Goal: Find specific page/section: Find specific page/section

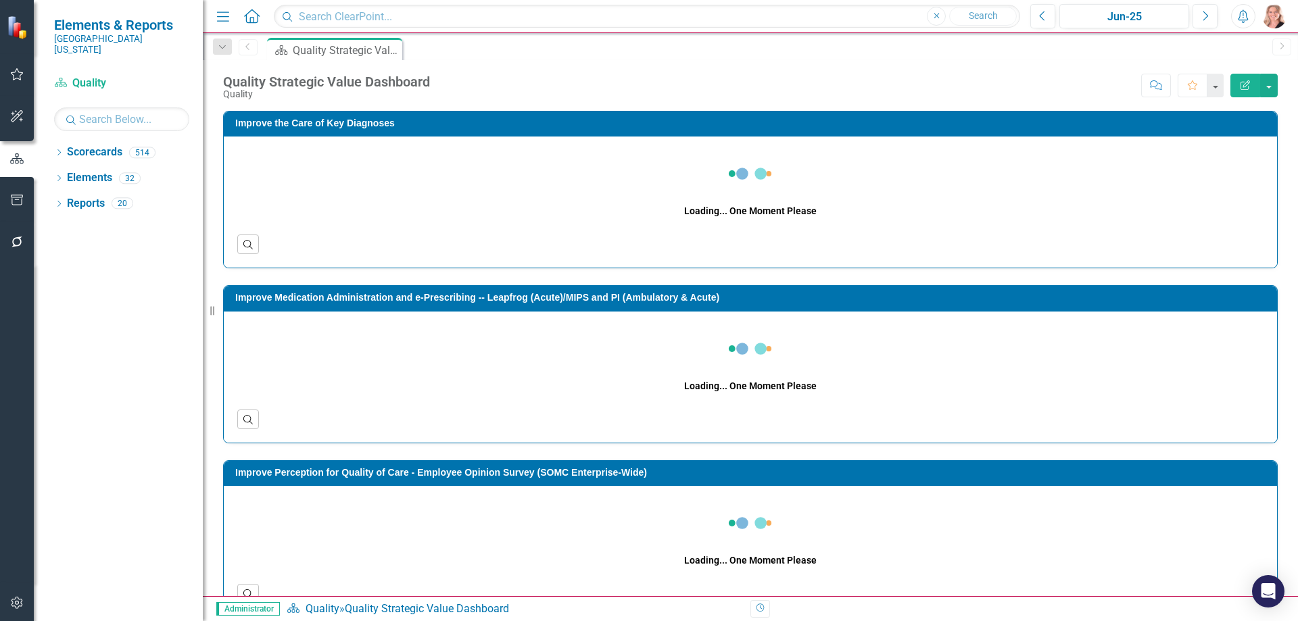
click at [53, 141] on div "Dropdown Scorecards 514 Dropdown Southern Ohio Medical Center Safety Quality Te…" at bounding box center [118, 381] width 169 height 480
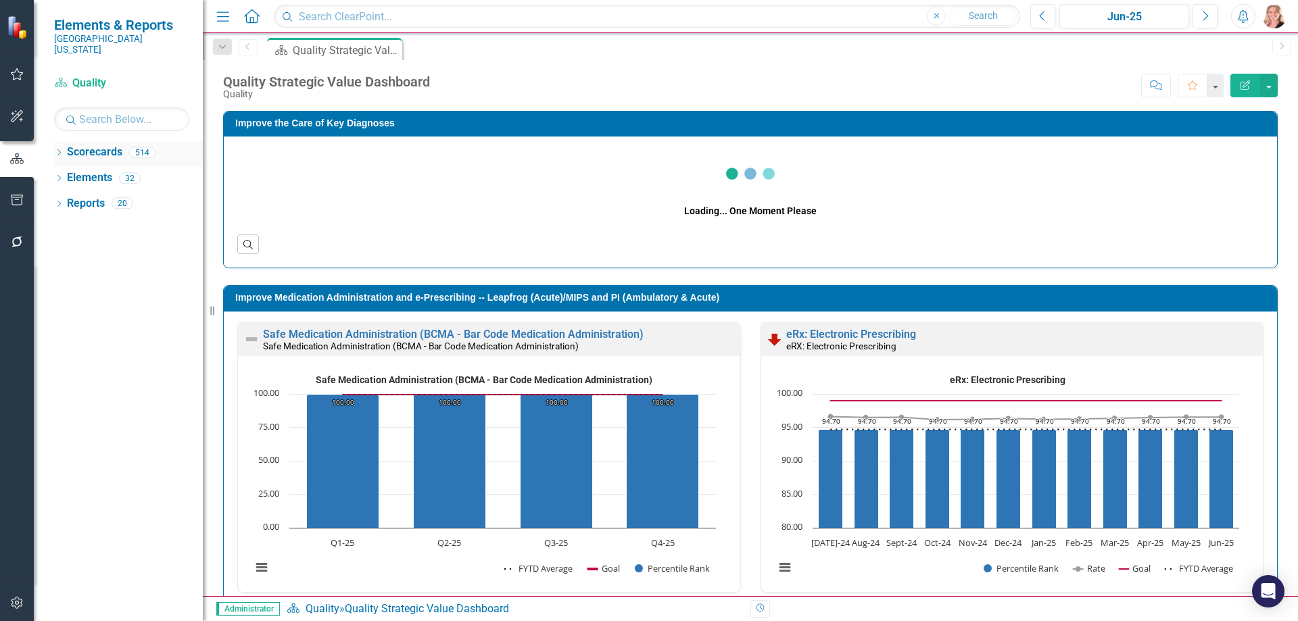
click at [57, 150] on icon "Dropdown" at bounding box center [58, 153] width 9 height 7
click at [95, 107] on input "text" at bounding box center [121, 119] width 135 height 24
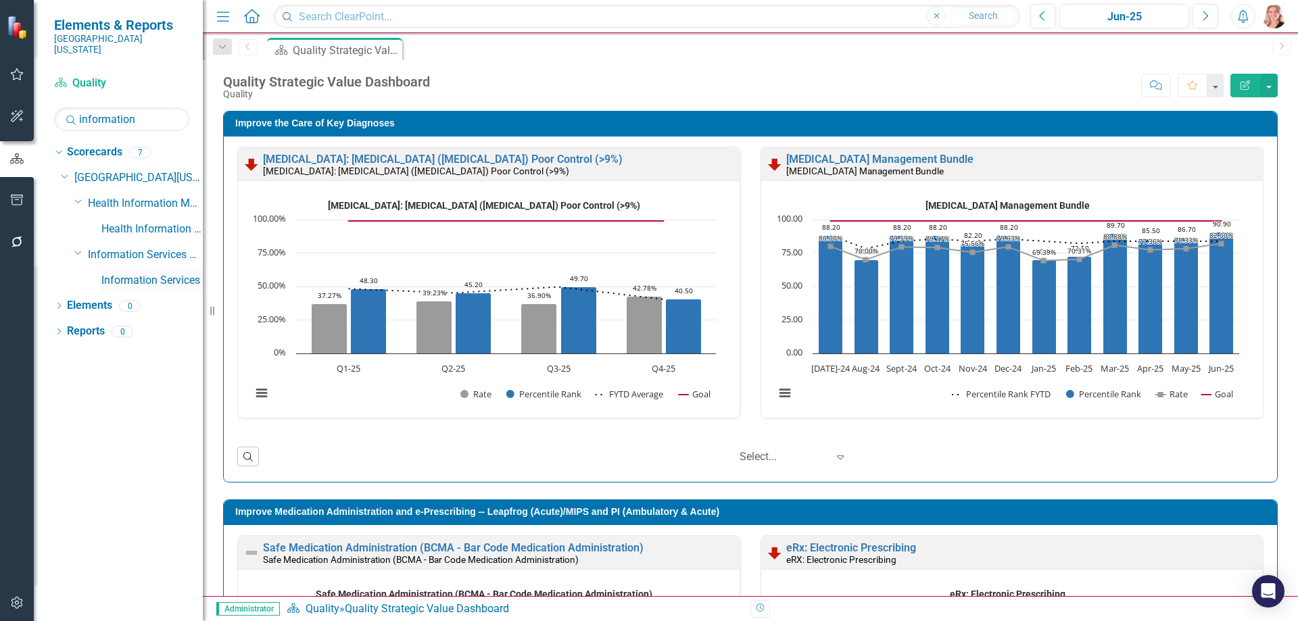
click at [134, 273] on link "Information Services" at bounding box center [151, 281] width 101 height 16
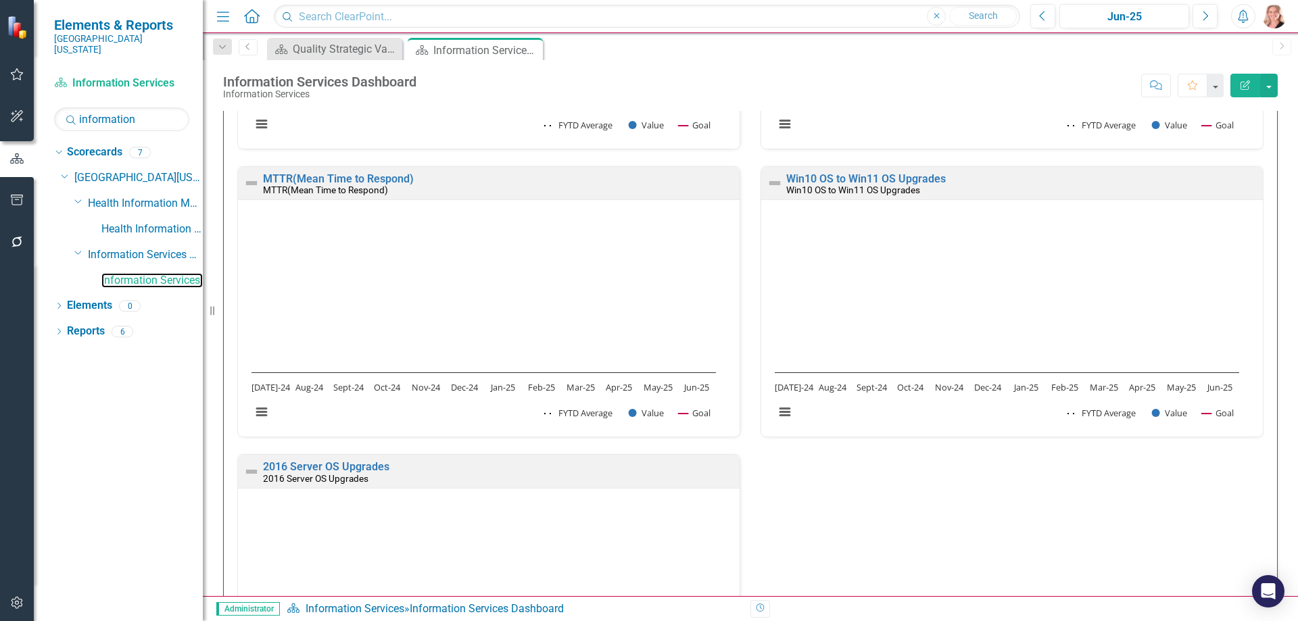
scroll to position [1, 0]
click at [1267, 263] on div "Quality Press Ganey Employee Opinion Survey: This Department Provides High Qual…" at bounding box center [750, 163] width 1075 height 1254
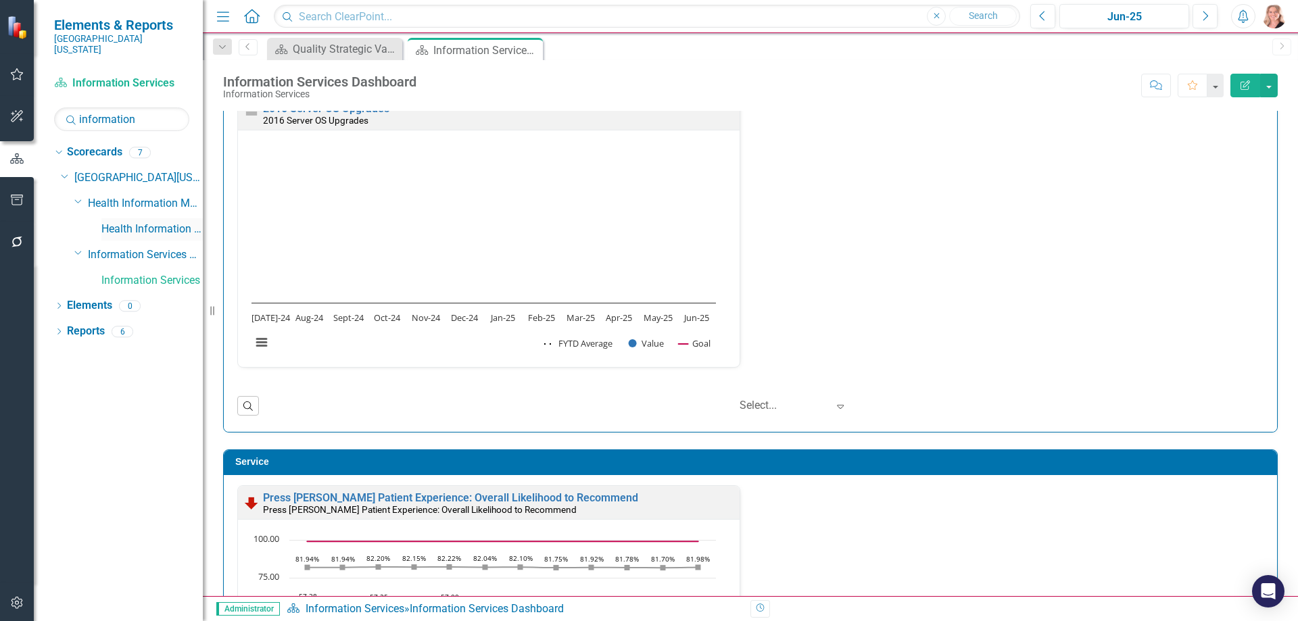
scroll to position [1306, 0]
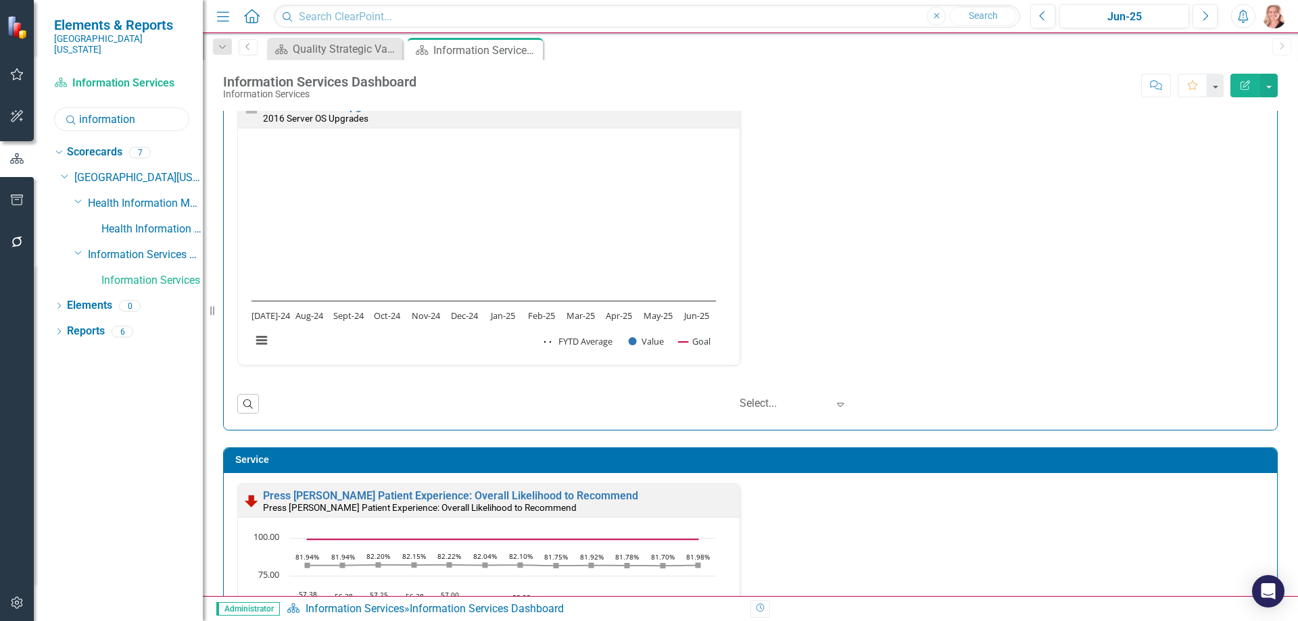
click at [143, 107] on input "information" at bounding box center [121, 119] width 135 height 24
click at [142, 107] on input "information" at bounding box center [121, 119] width 135 height 24
type input "life"
click at [134, 222] on link "Life Center" at bounding box center [151, 230] width 101 height 16
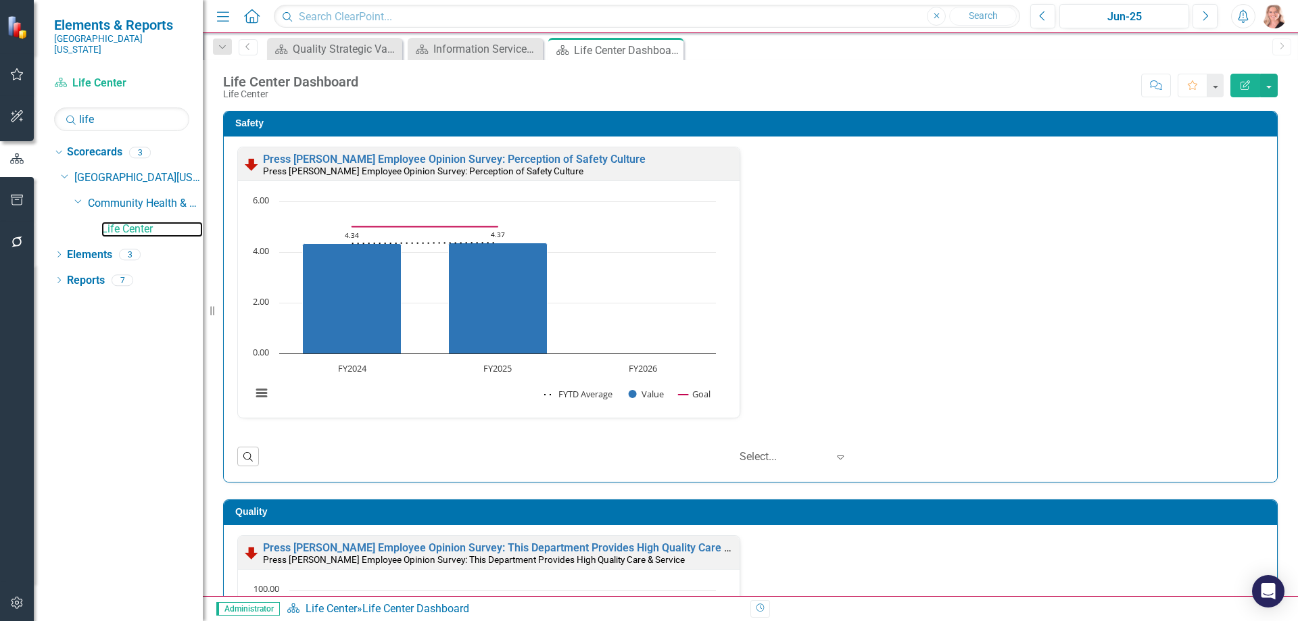
click at [654, 254] on rect "Interactive chart" at bounding box center [484, 305] width 478 height 220
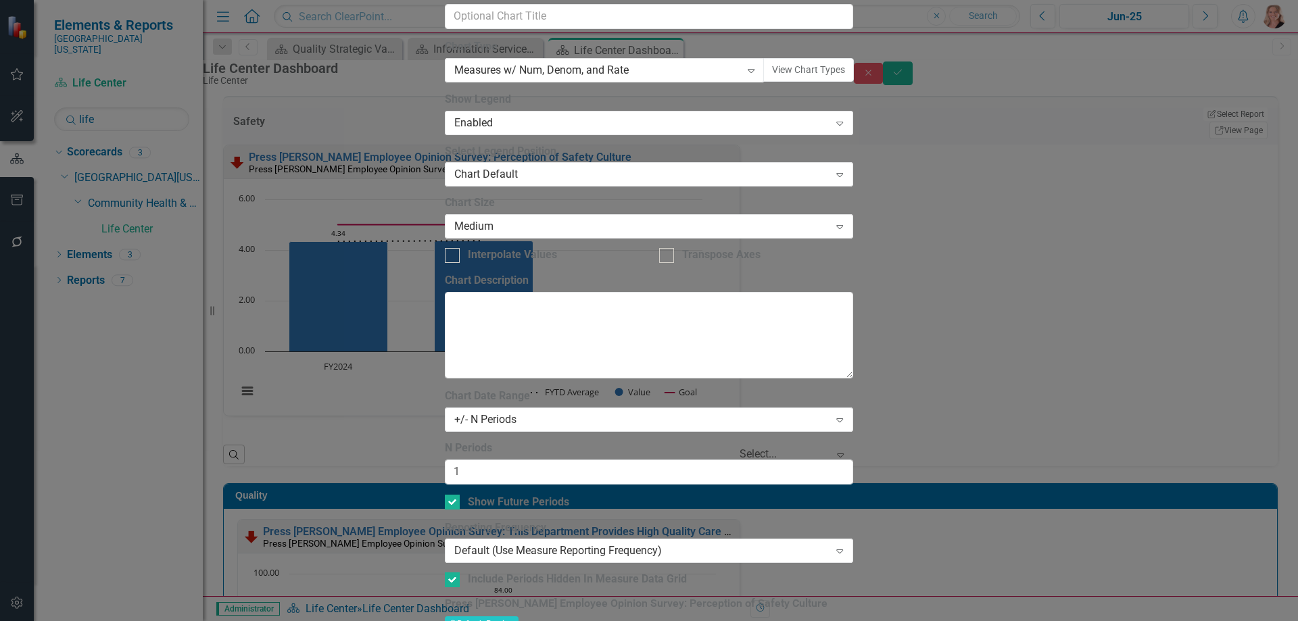
click at [453, 495] on input "Show Future Periods" at bounding box center [449, 499] width 9 height 9
checkbox input "false"
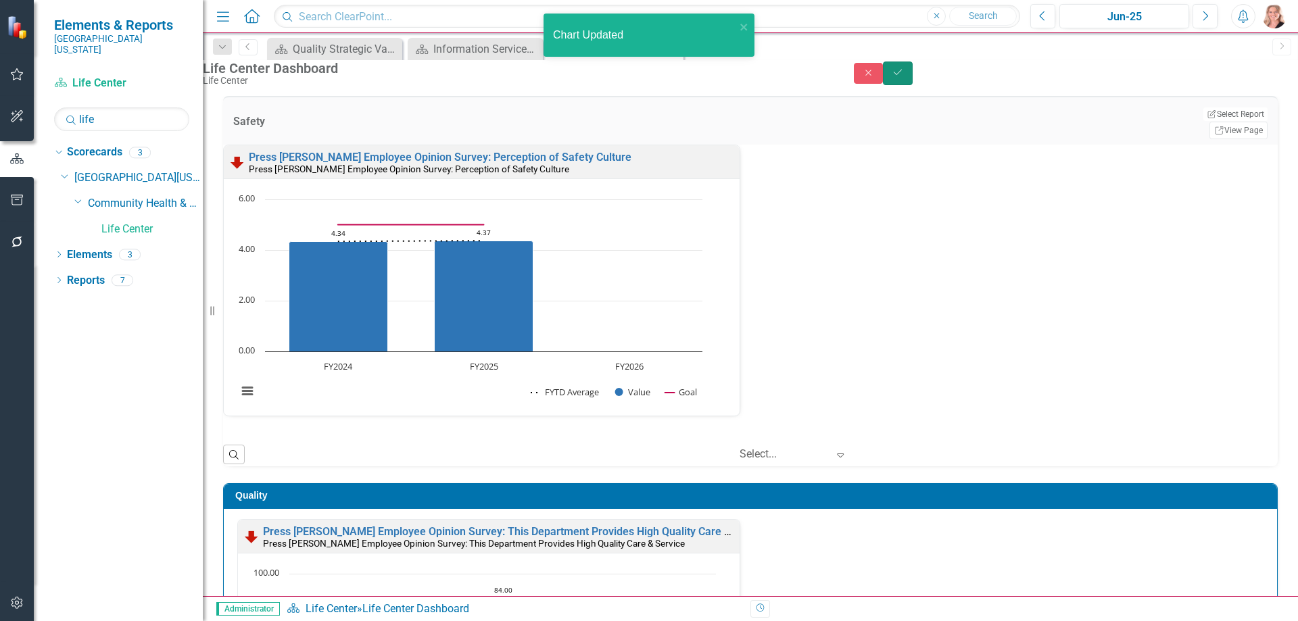
click at [912, 85] on button "Save" at bounding box center [898, 74] width 30 height 24
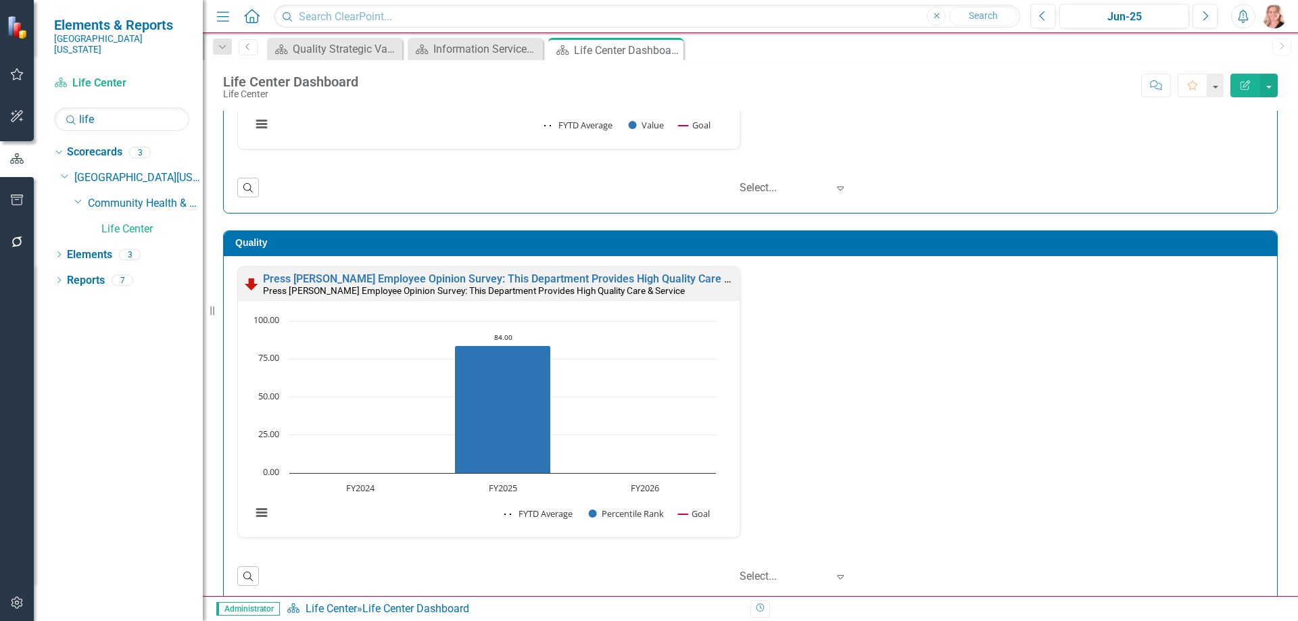
scroll to position [270, 0]
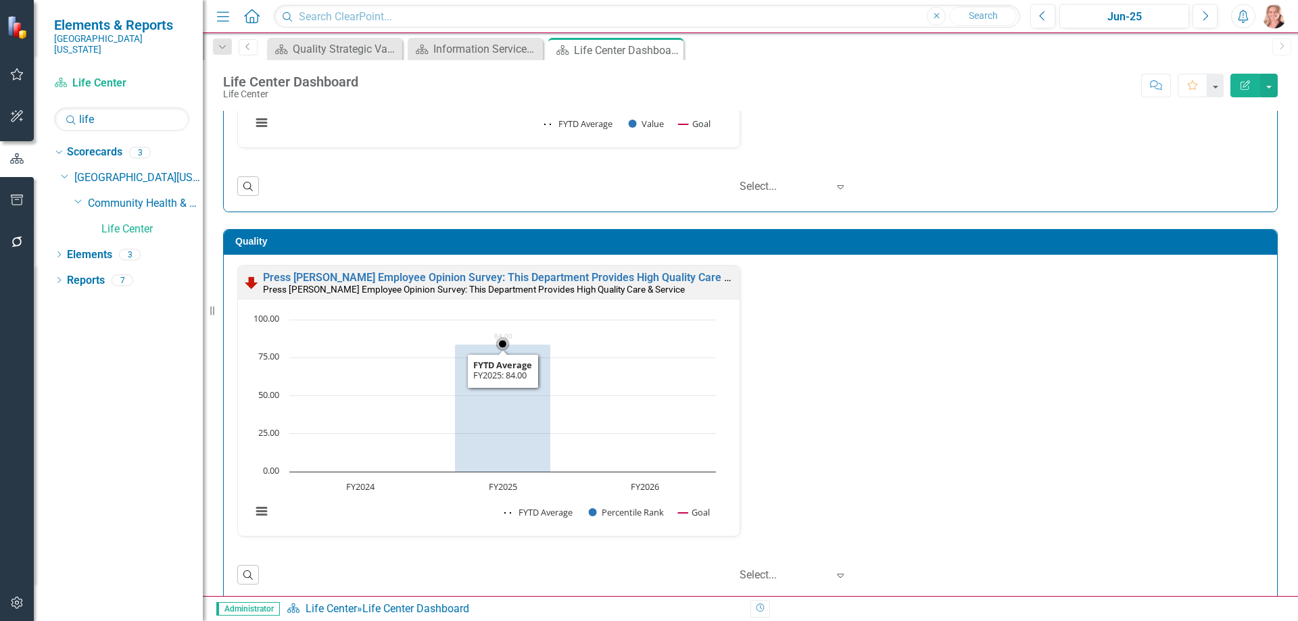
click at [675, 386] on rect "Interactive chart" at bounding box center [484, 423] width 478 height 220
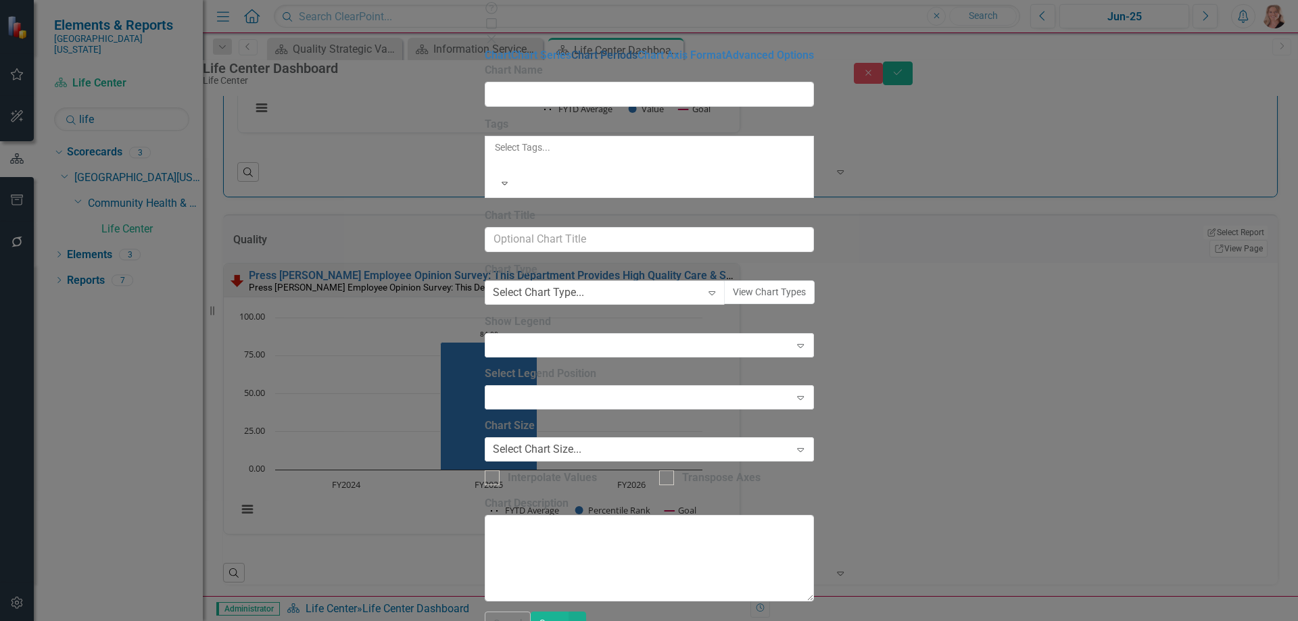
click at [571, 62] on link "Chart Periods" at bounding box center [604, 55] width 66 height 13
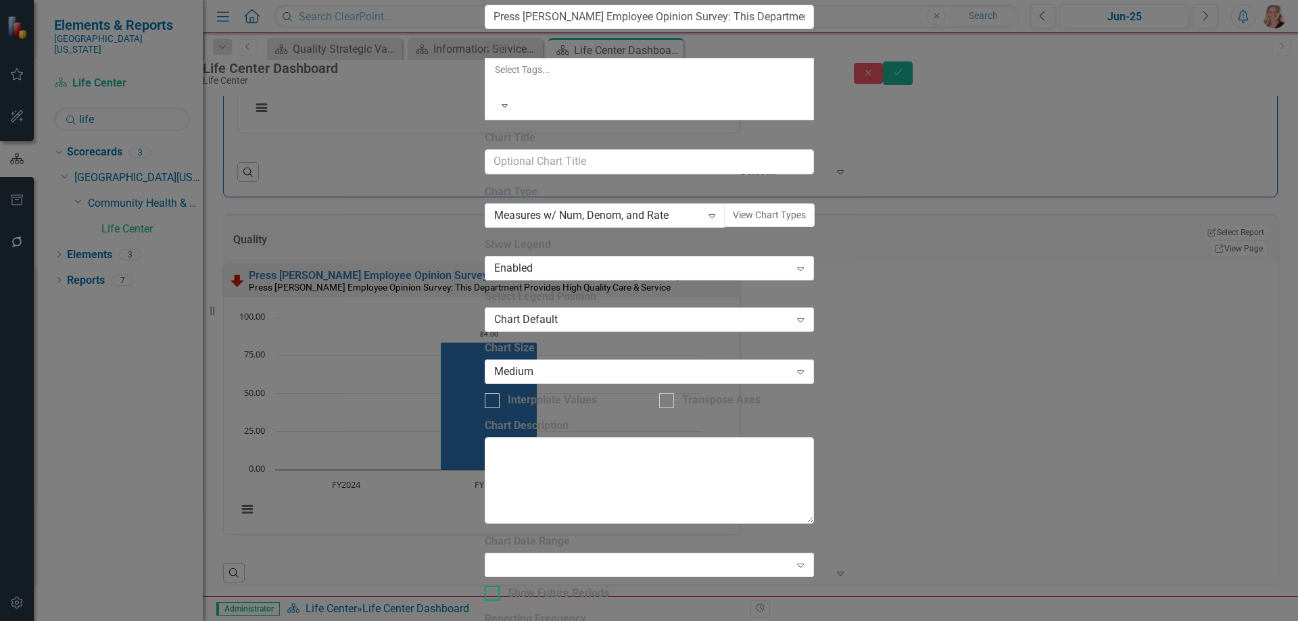
checkbox input "true"
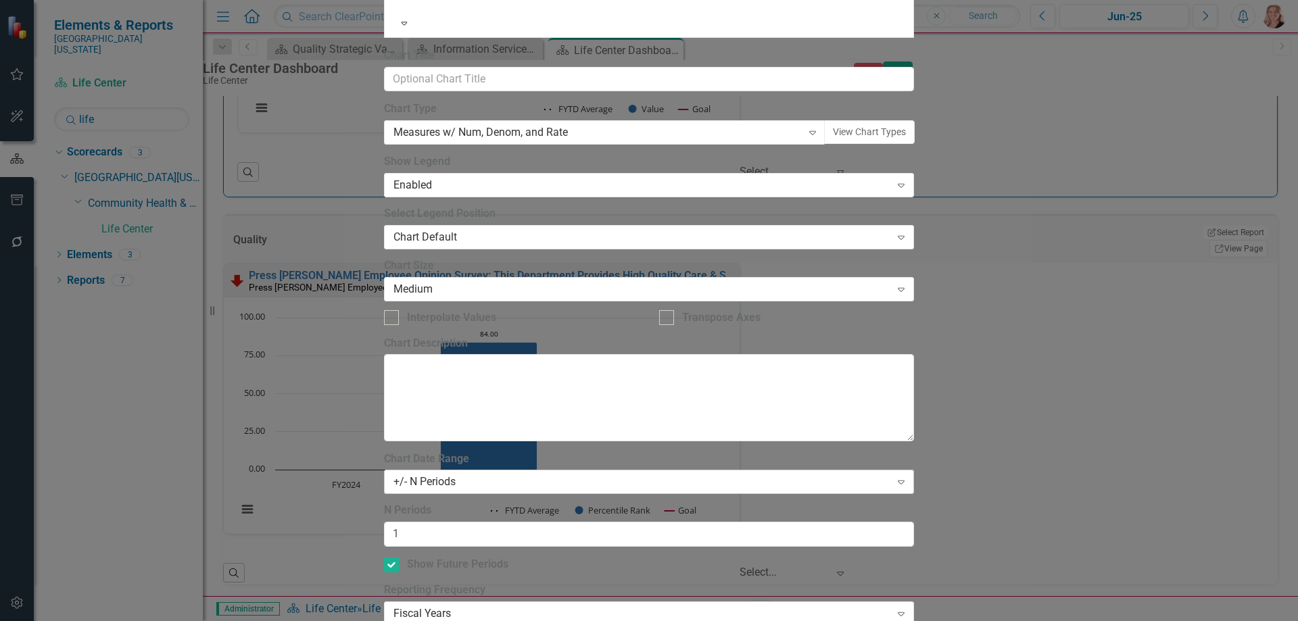
click at [660, 474] on div "+/- N Periods" at bounding box center [641, 482] width 497 height 16
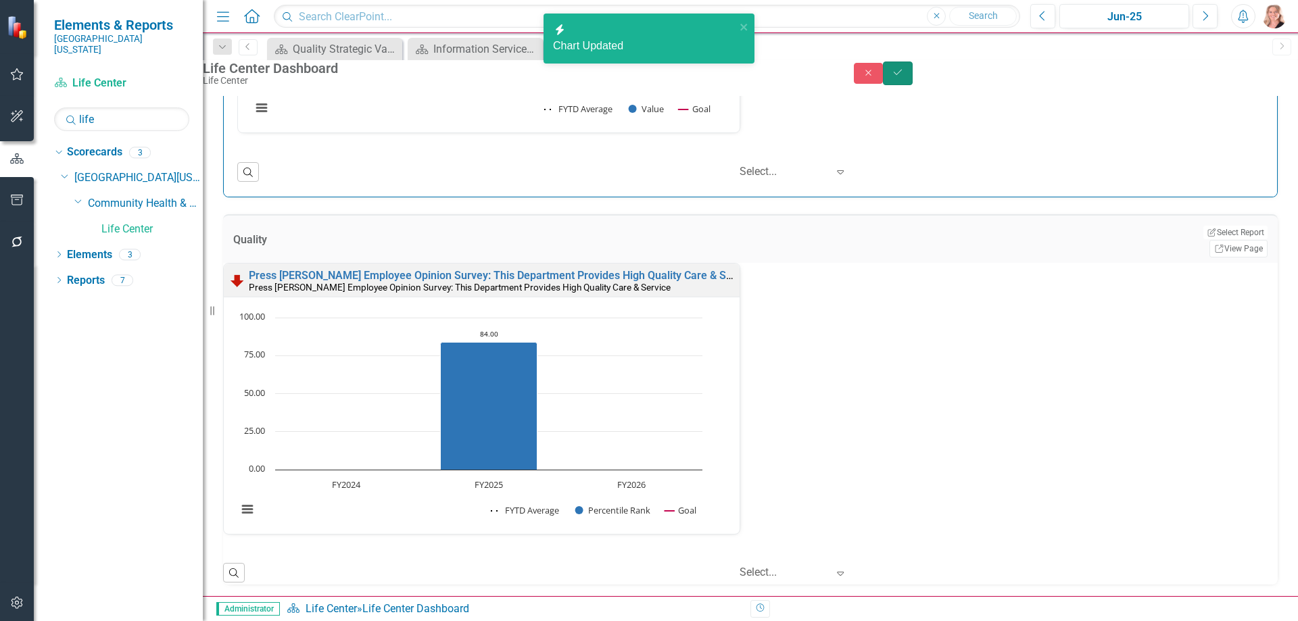
click at [904, 77] on icon "Save" at bounding box center [897, 72] width 12 height 9
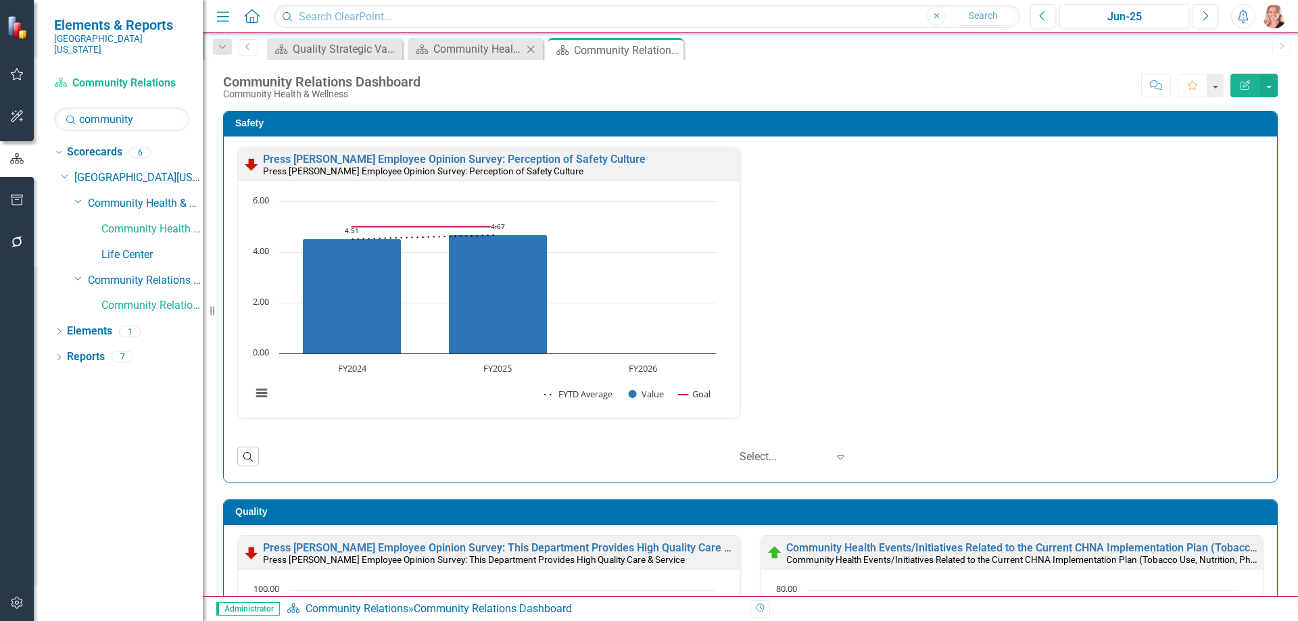
click at [531, 52] on icon "Close" at bounding box center [531, 49] width 14 height 11
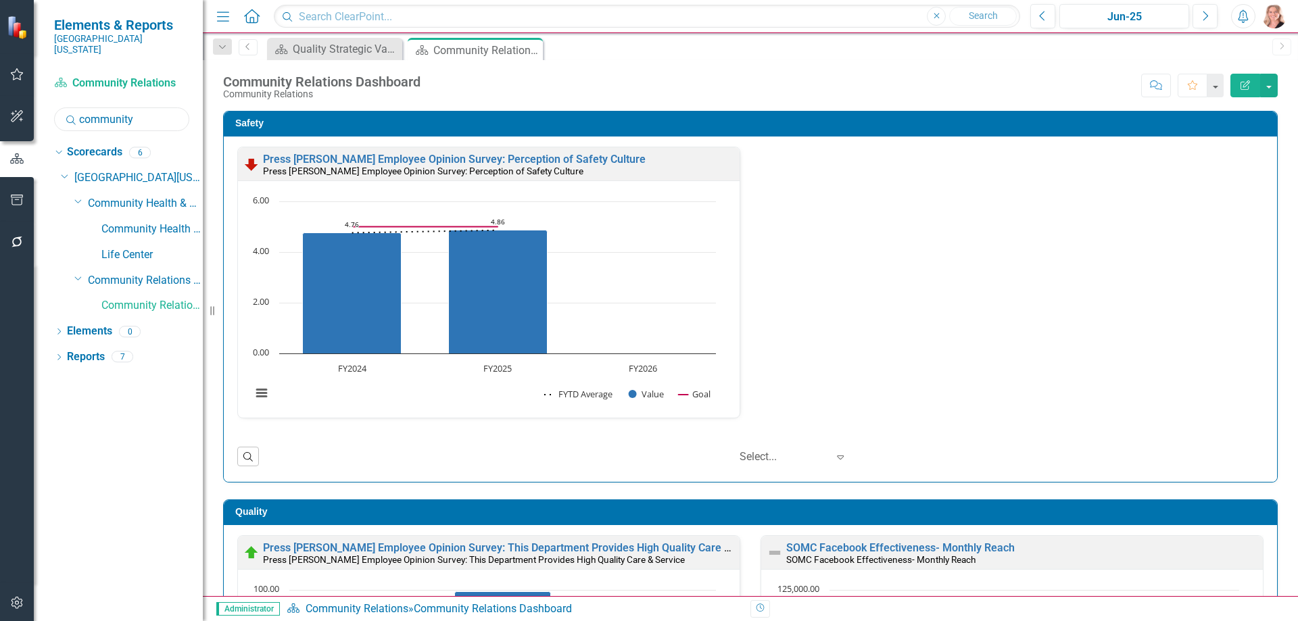
click at [167, 112] on input "community" at bounding box center [121, 119] width 135 height 24
click at [130, 222] on link "Volunteers" at bounding box center [151, 230] width 101 height 16
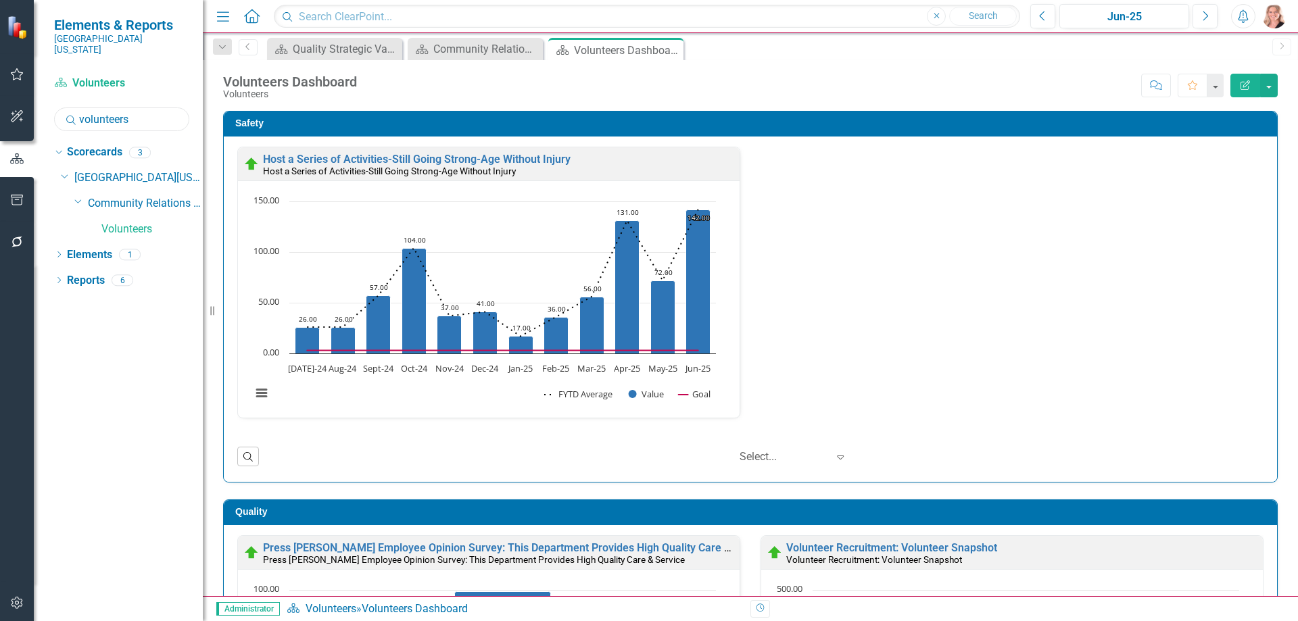
click at [147, 112] on input "volunteers" at bounding box center [121, 119] width 135 height 24
click at [148, 112] on input "volunteers" at bounding box center [121, 119] width 135 height 24
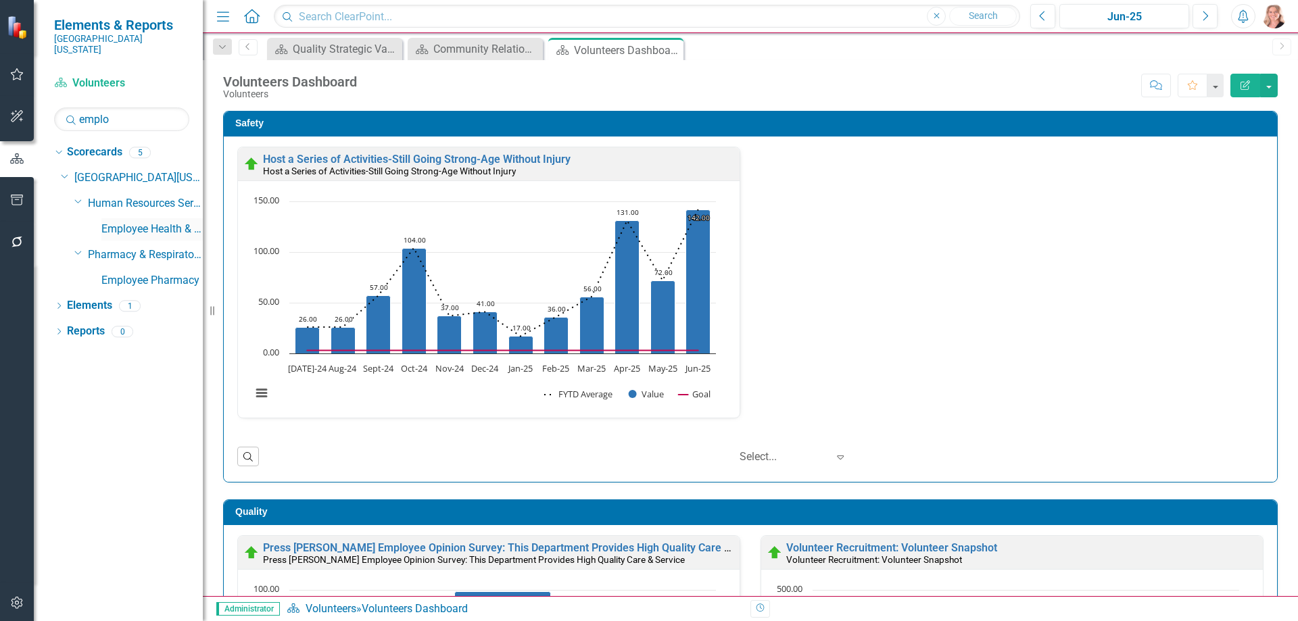
click at [151, 222] on link "Employee Health & Wellness" at bounding box center [151, 230] width 101 height 16
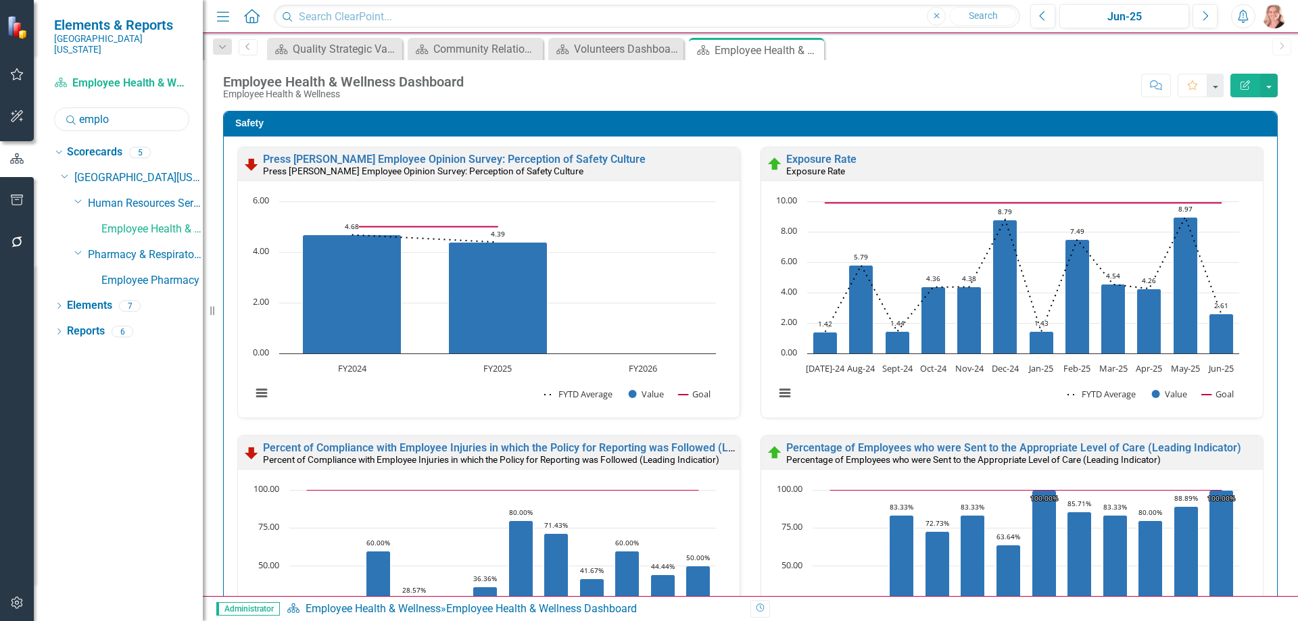
click at [141, 107] on input "emplo" at bounding box center [121, 119] width 135 height 24
click at [134, 226] on link "Workforce Development" at bounding box center [151, 230] width 101 height 16
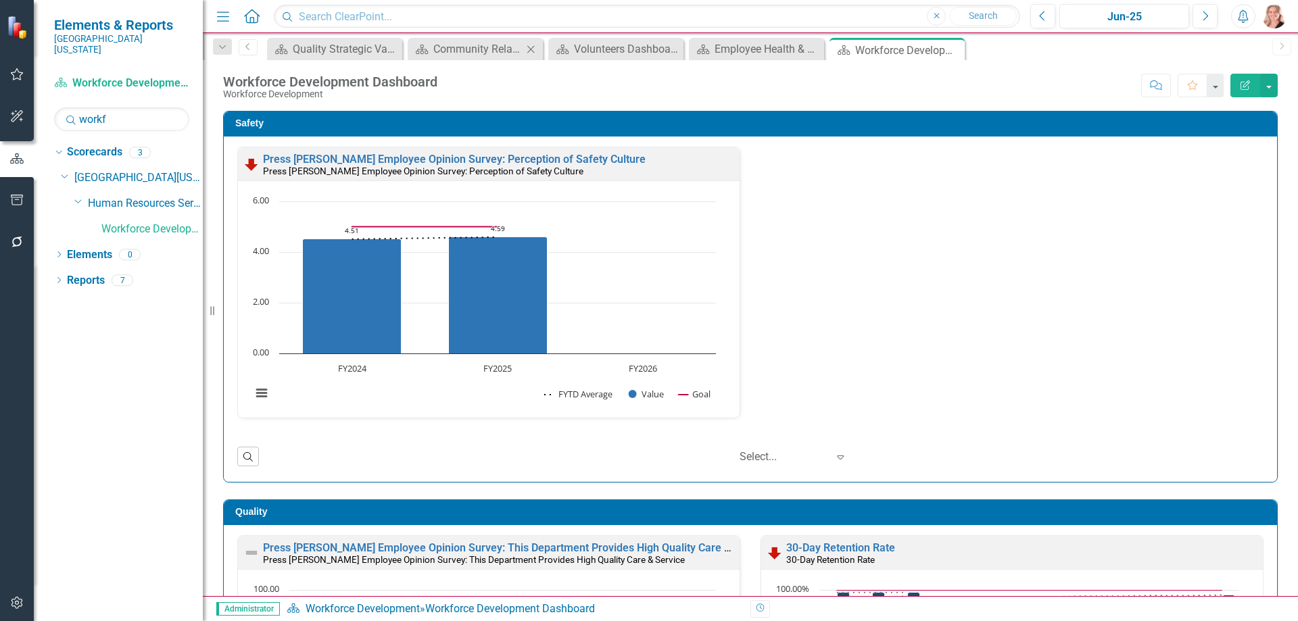
click at [532, 51] on icon "Close" at bounding box center [531, 49] width 14 height 11
click at [0, 0] on icon "Close" at bounding box center [0, 0] width 0 height 0
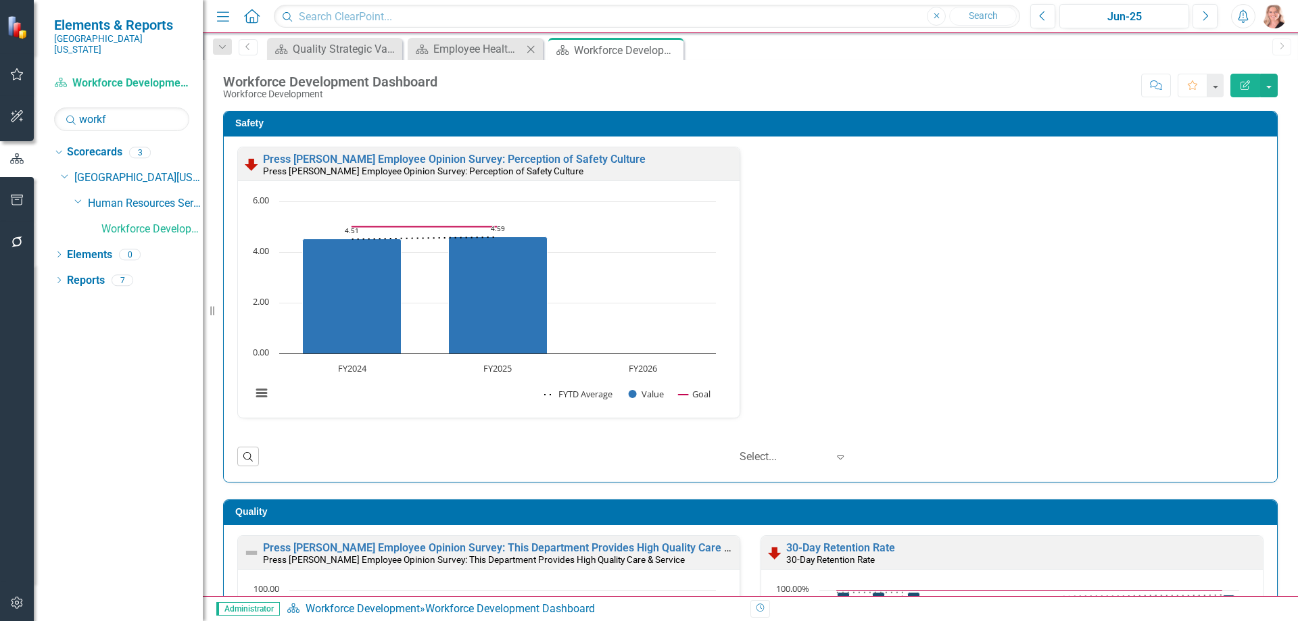
click at [532, 51] on icon "Close" at bounding box center [531, 49] width 14 height 11
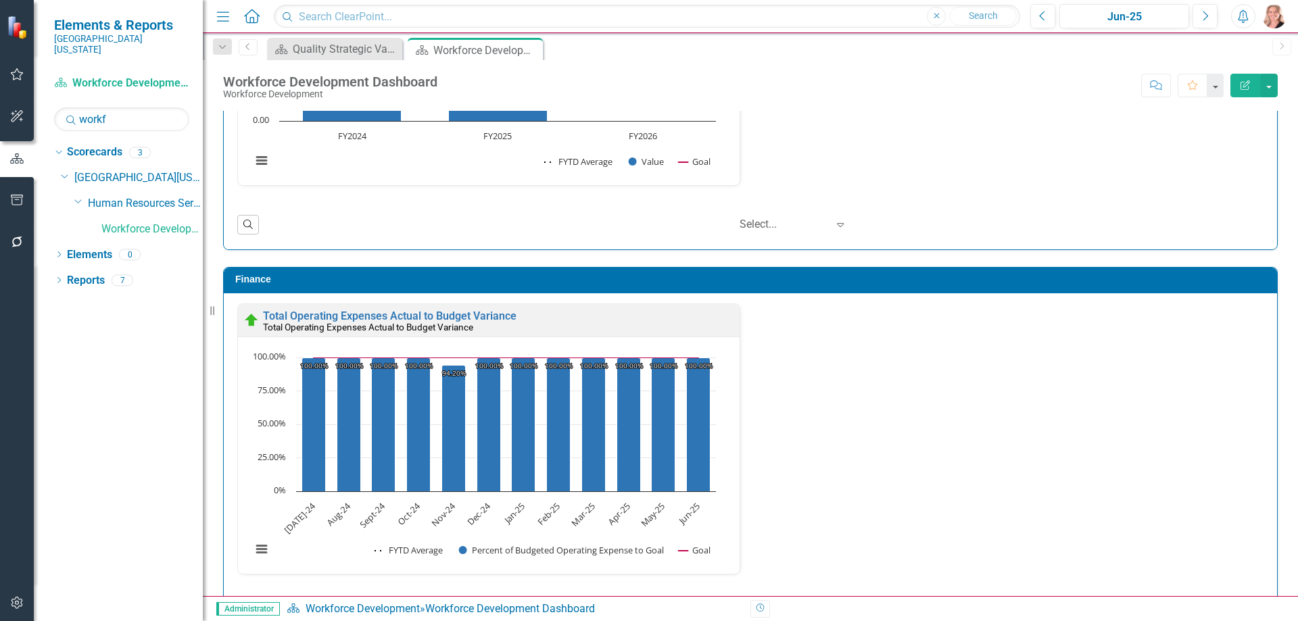
scroll to position [2031, 0]
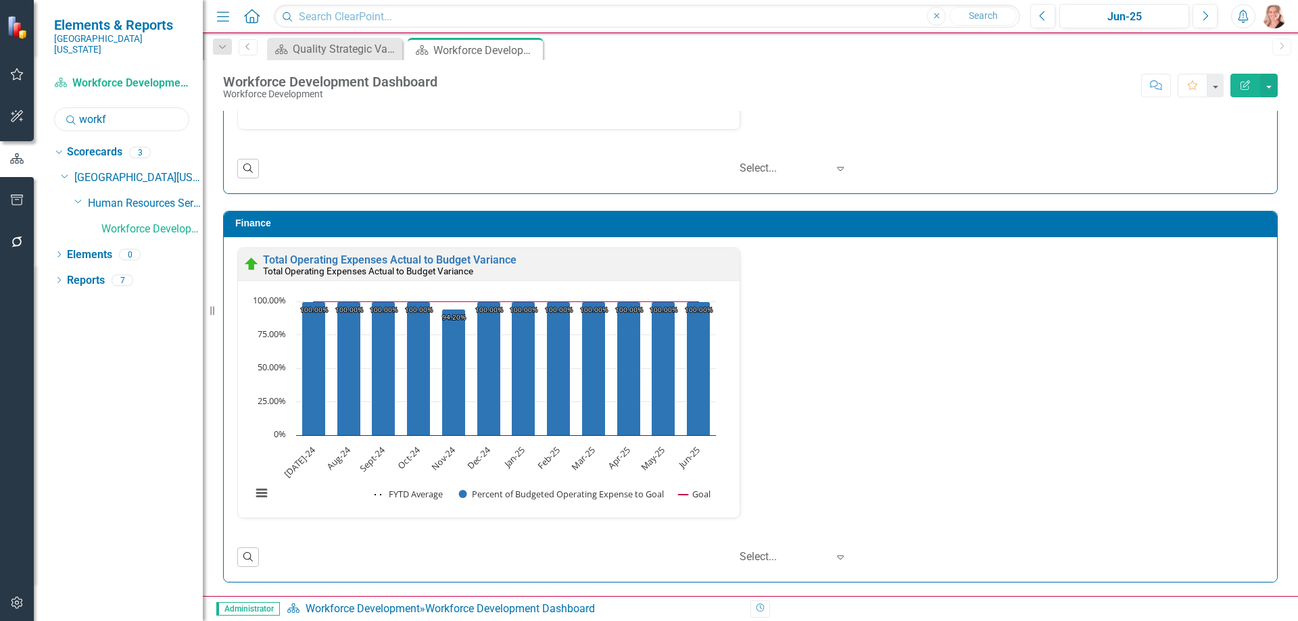
click at [149, 109] on input "workf" at bounding box center [121, 119] width 135 height 24
click at [141, 247] on link "Human Resources" at bounding box center [151, 255] width 101 height 16
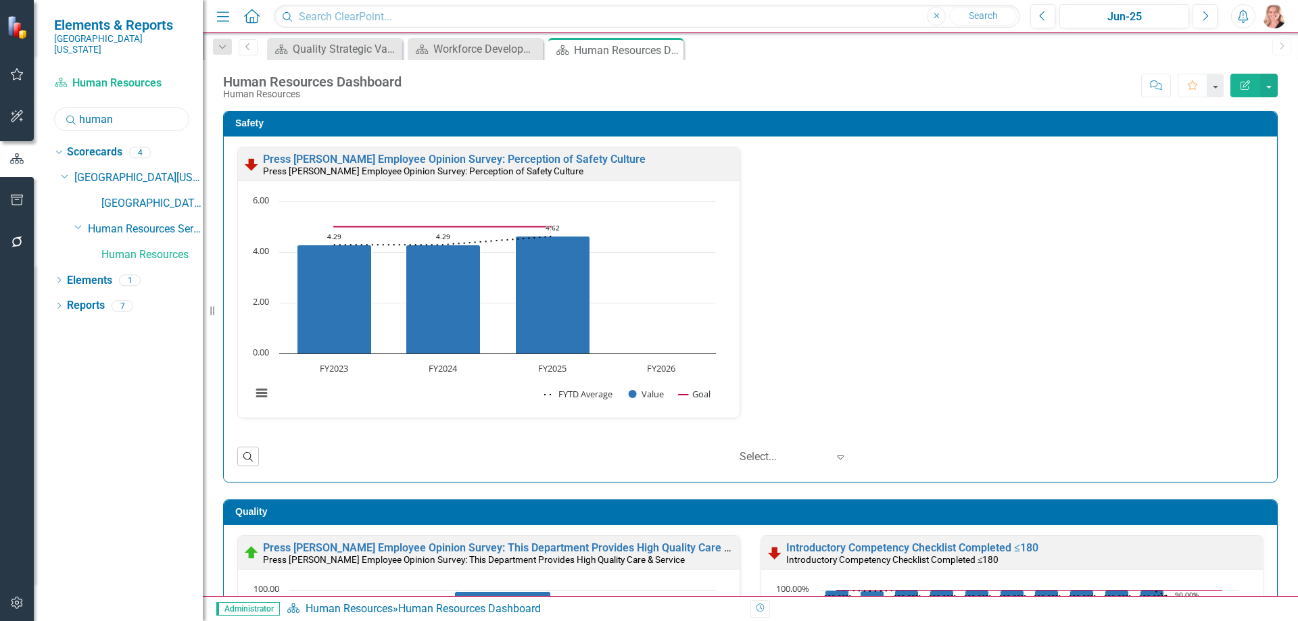
click at [138, 109] on input "human" at bounding box center [121, 119] width 135 height 24
type input "breast center"
click at [163, 222] on link "Breast Center" at bounding box center [151, 230] width 101 height 16
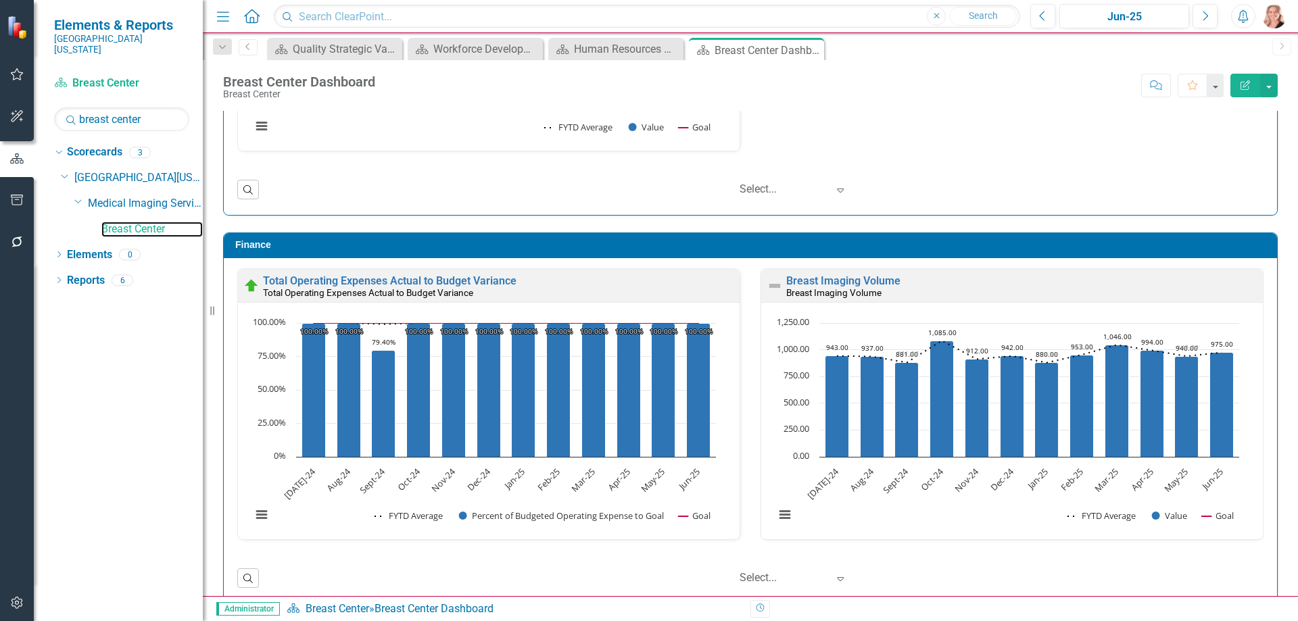
scroll to position [1743, 0]
